Goal: Task Accomplishment & Management: Manage account settings

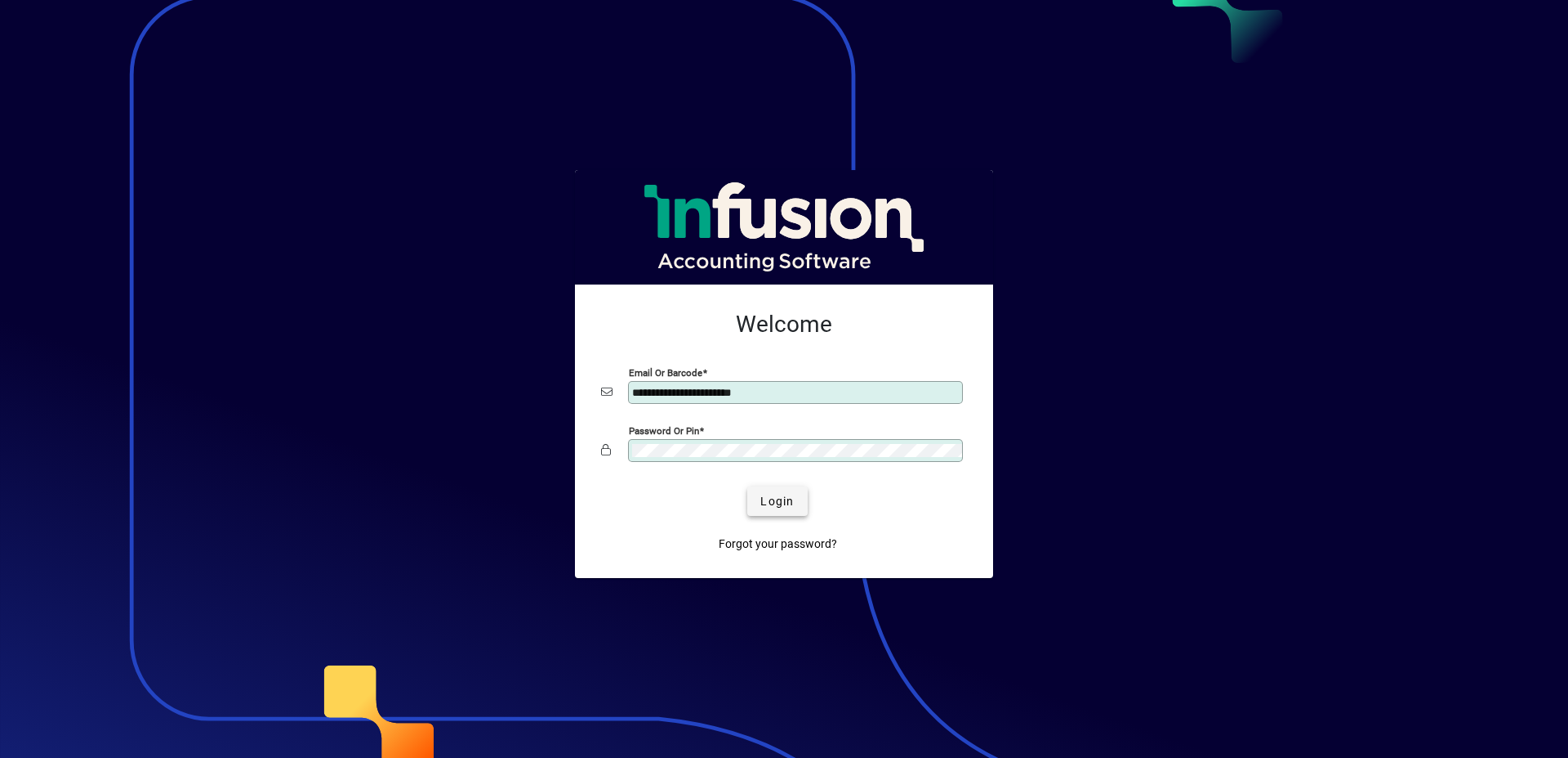
type input "**********"
click at [771, 501] on span "Login" at bounding box center [777, 502] width 33 height 18
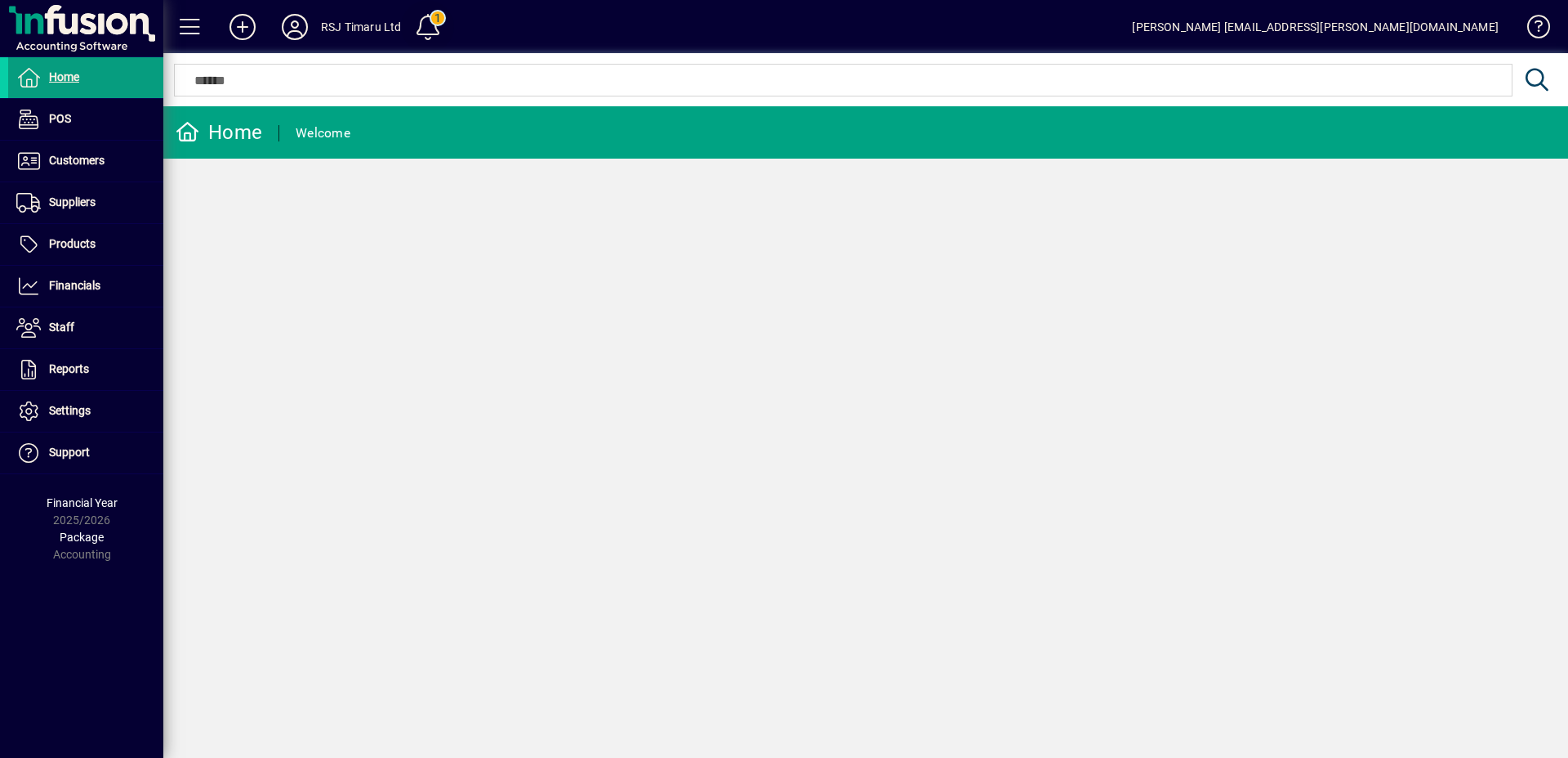
click at [429, 19] on span at bounding box center [428, 27] width 39 height 39
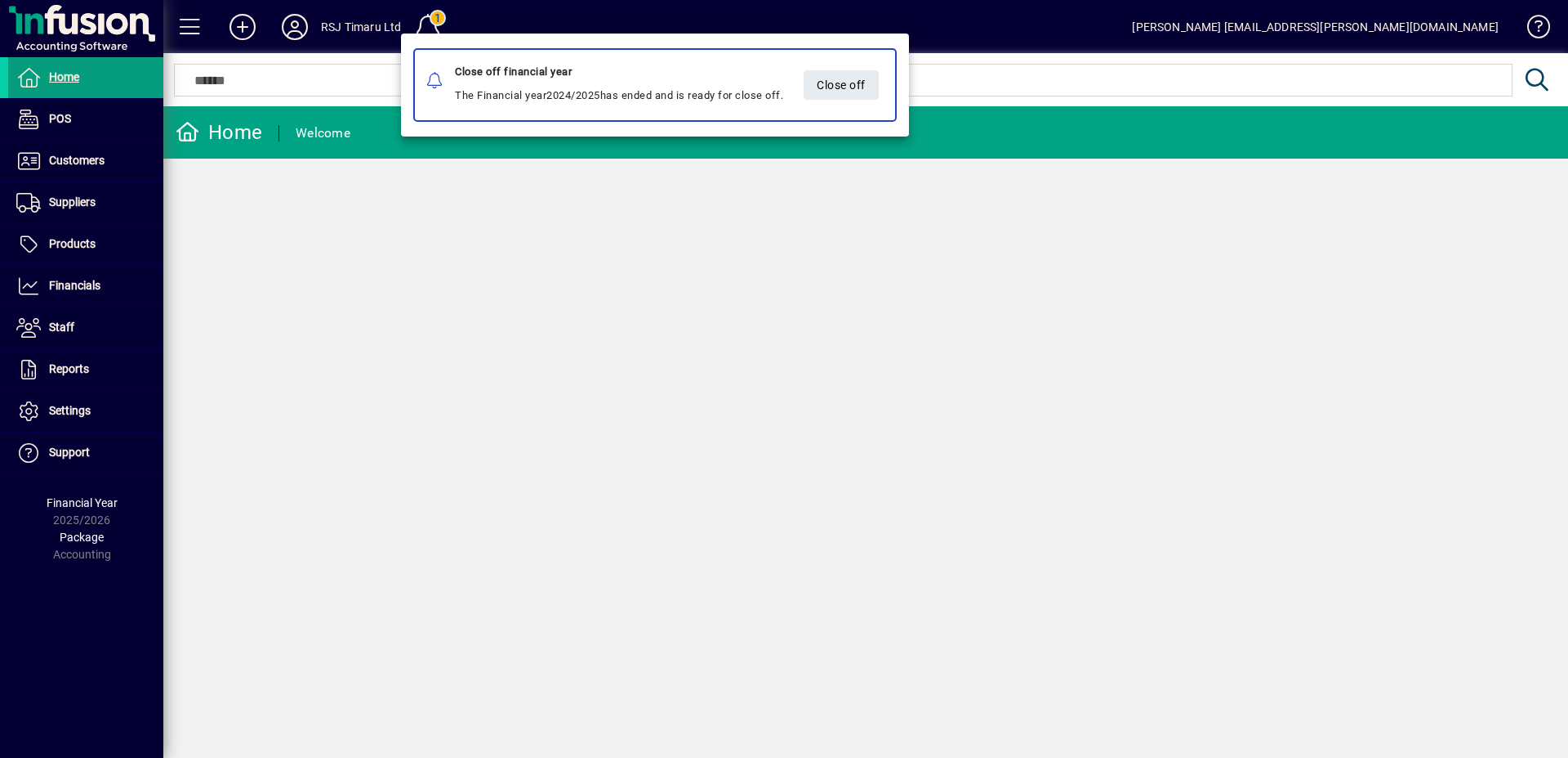
click at [410, 223] on div at bounding box center [784, 379] width 1568 height 758
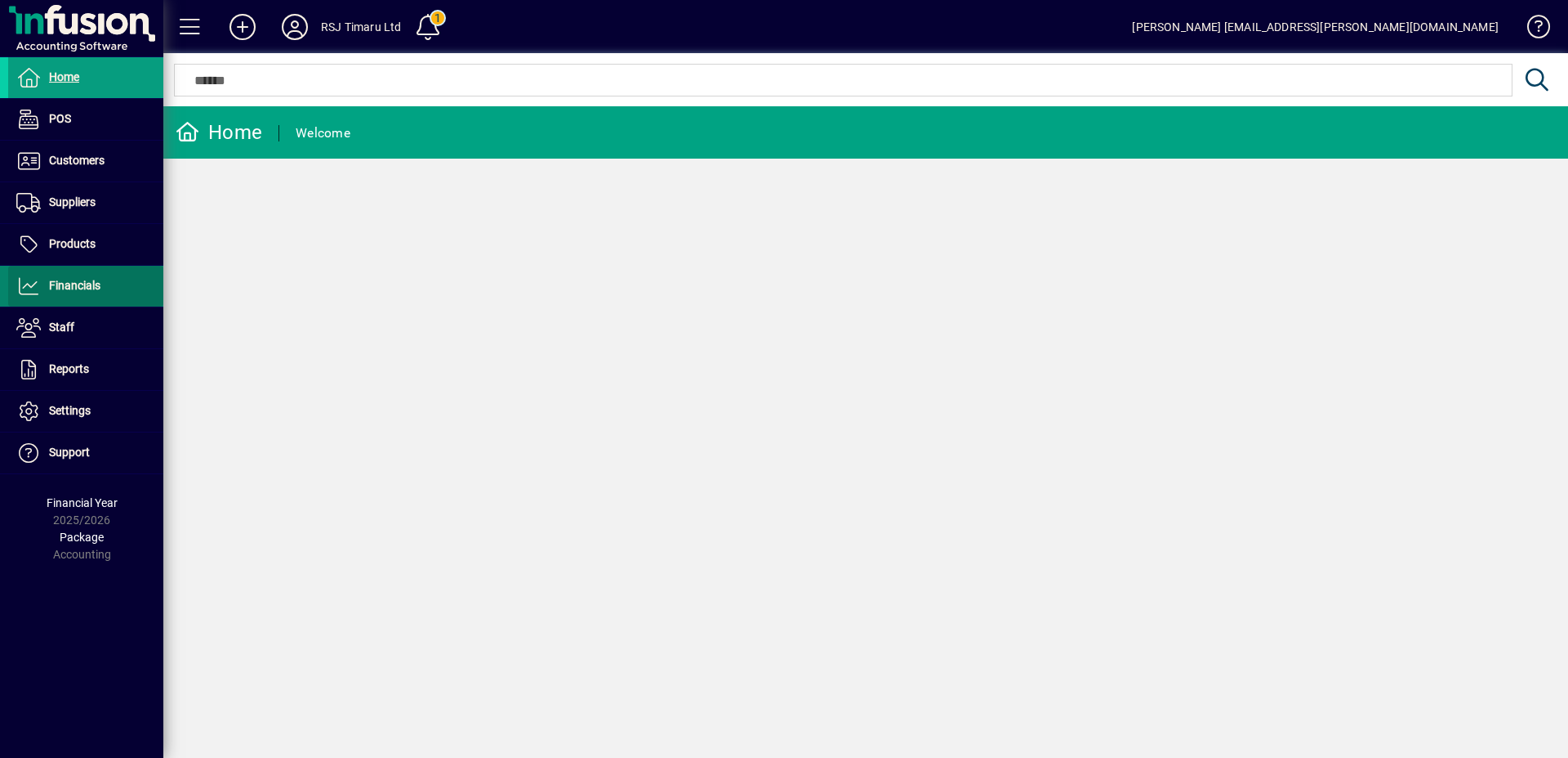
click at [87, 290] on span "Financials" at bounding box center [74, 285] width 52 height 13
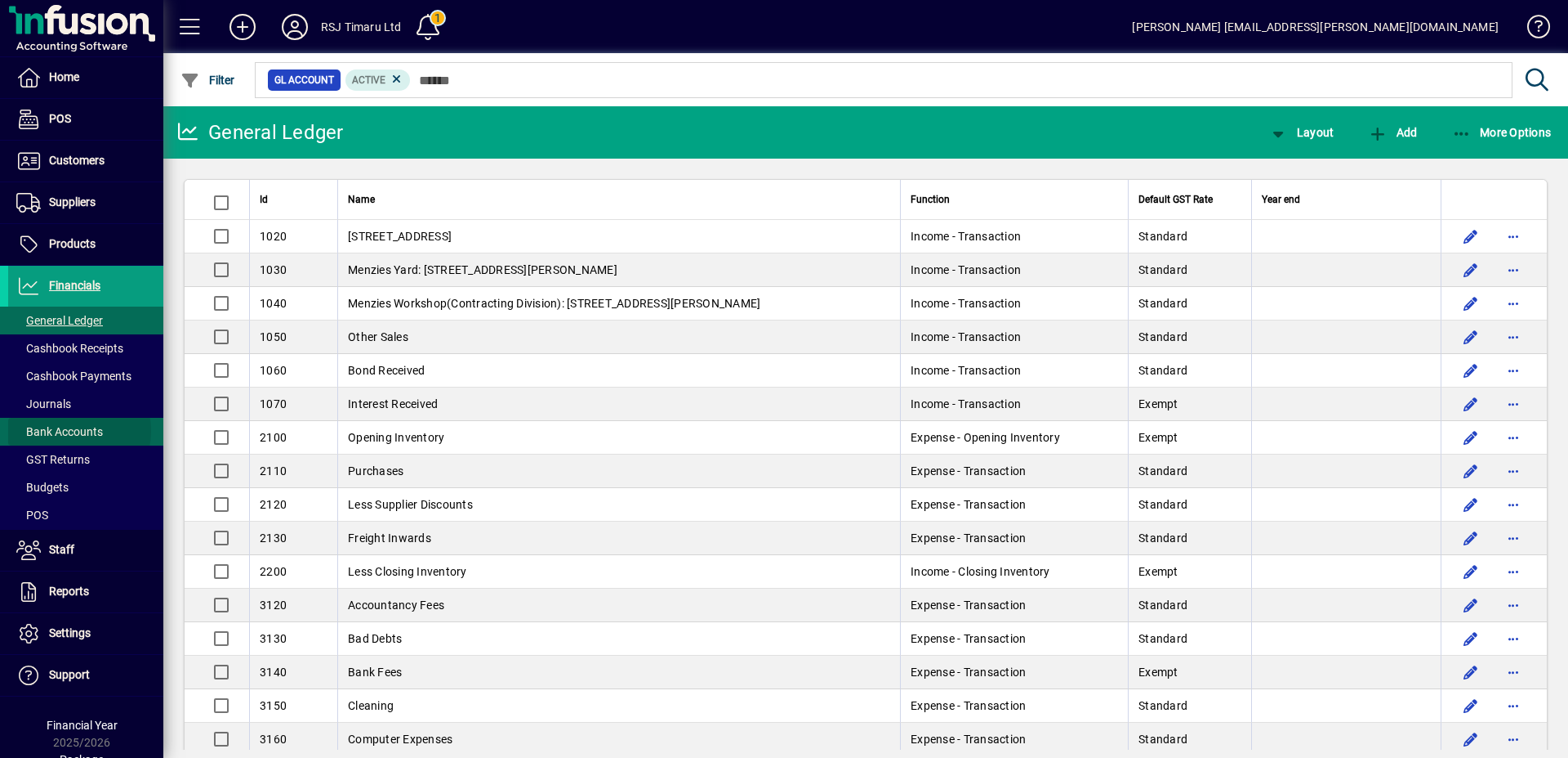
click at [68, 430] on span "Bank Accounts" at bounding box center [60, 431] width 87 height 13
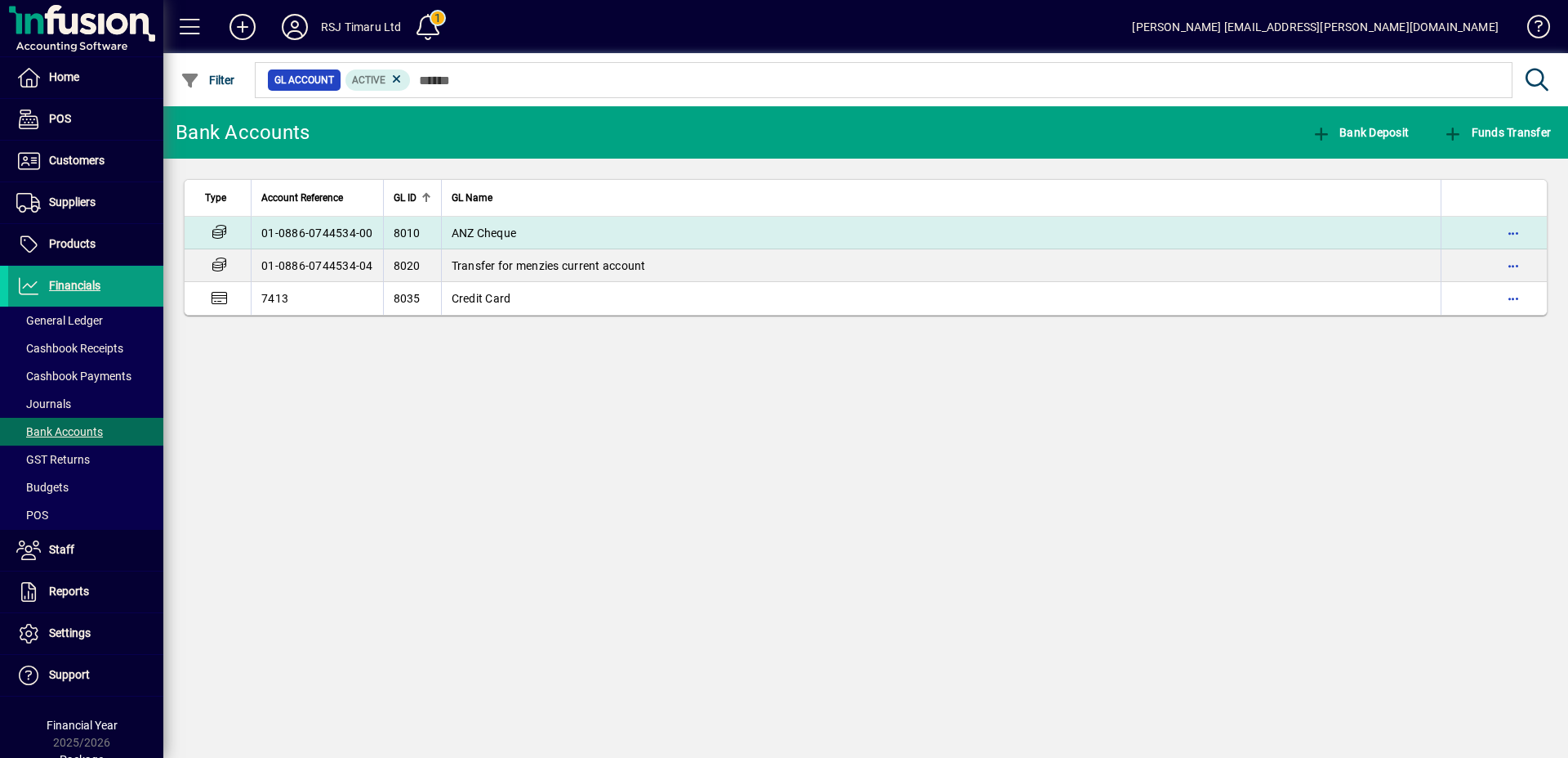
click at [337, 233] on td "01-0886-0744534-00" at bounding box center [317, 232] width 132 height 32
